Goal: Check status: Check status

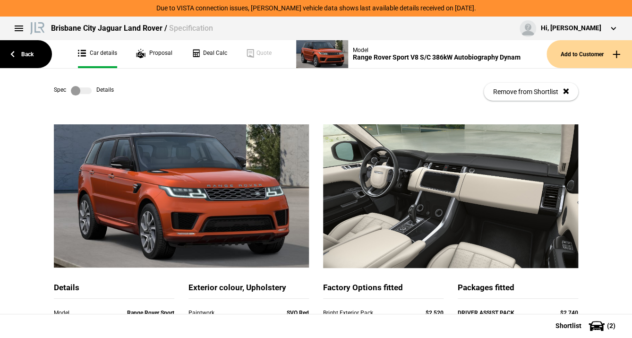
scroll to position [38, 0]
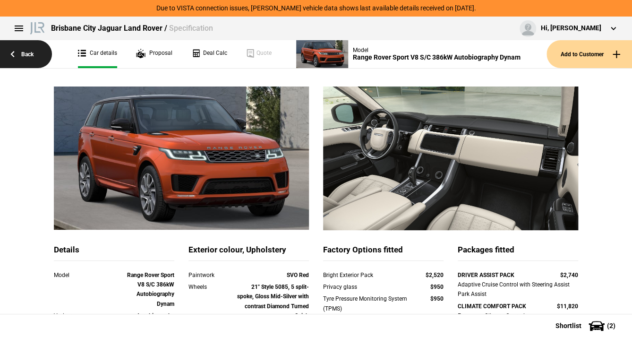
click at [26, 55] on link "Back" at bounding box center [26, 54] width 52 height 28
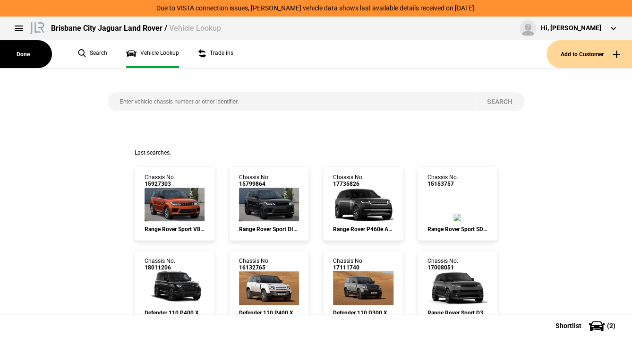
click at [130, 101] on input "search" at bounding box center [292, 101] width 368 height 19
paste input "[US_VEHICLE_IDENTIFICATION_NUMBER]"
type input "[US_VEHICLE_IDENTIFICATION_NUMBER]"
click at [490, 98] on button "Search" at bounding box center [500, 101] width 49 height 19
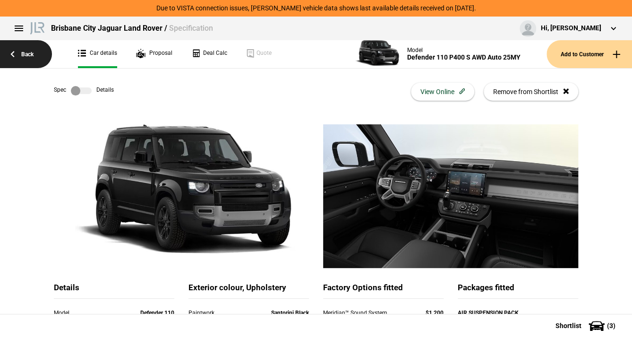
click at [17, 51] on link "Back" at bounding box center [26, 54] width 52 height 28
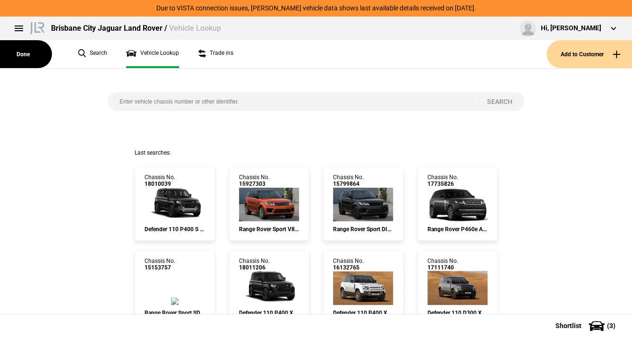
click at [141, 102] on input "search" at bounding box center [292, 101] width 368 height 19
